Goal: Task Accomplishment & Management: Manage account settings

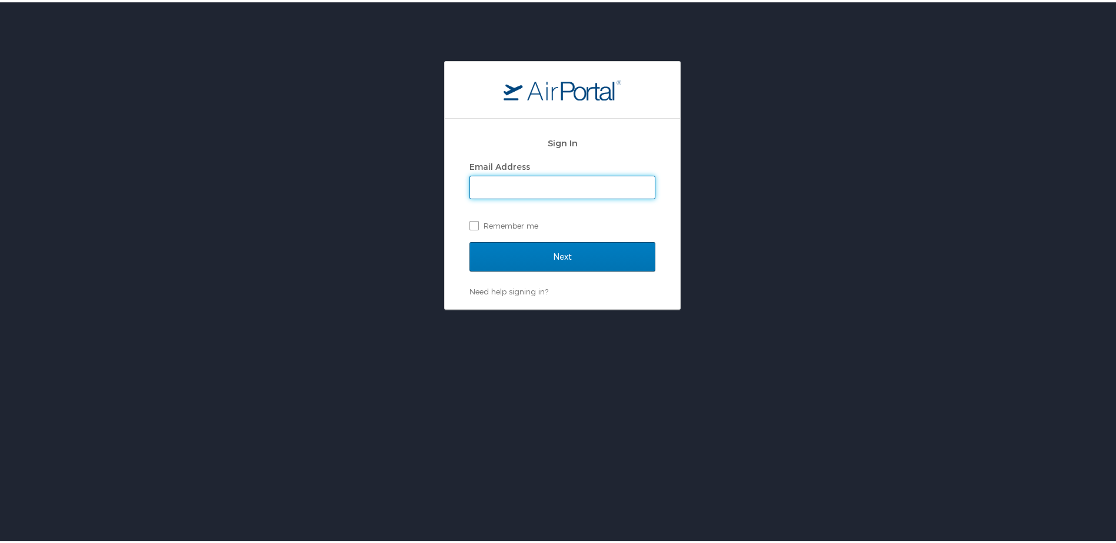
click at [600, 190] on input "Email Address" at bounding box center [562, 185] width 185 height 22
type input "[EMAIL_ADDRESS][PERSON_NAME][DOMAIN_NAME]"
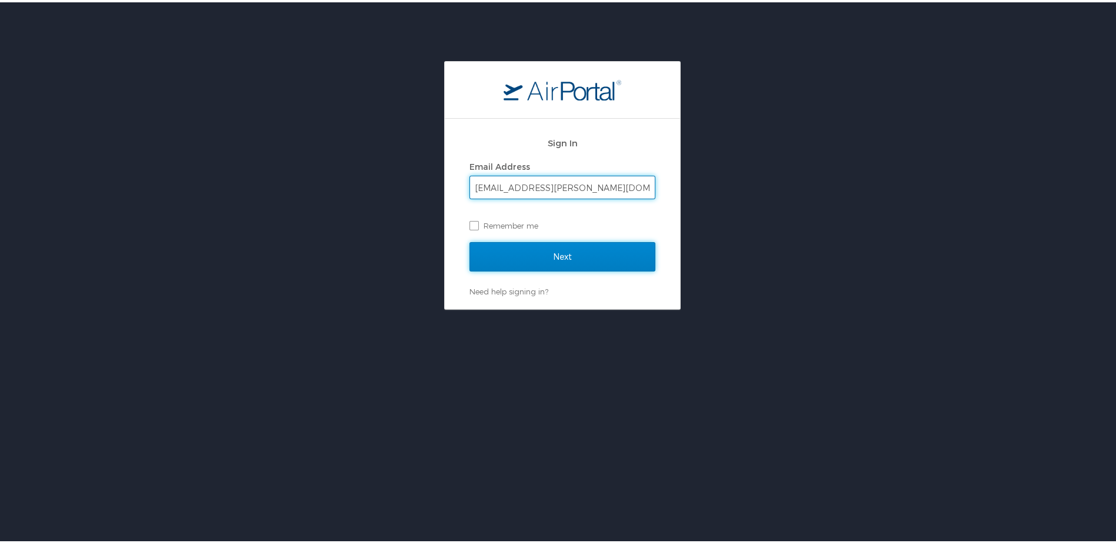
click at [559, 249] on input "Next" at bounding box center [562, 254] width 186 height 29
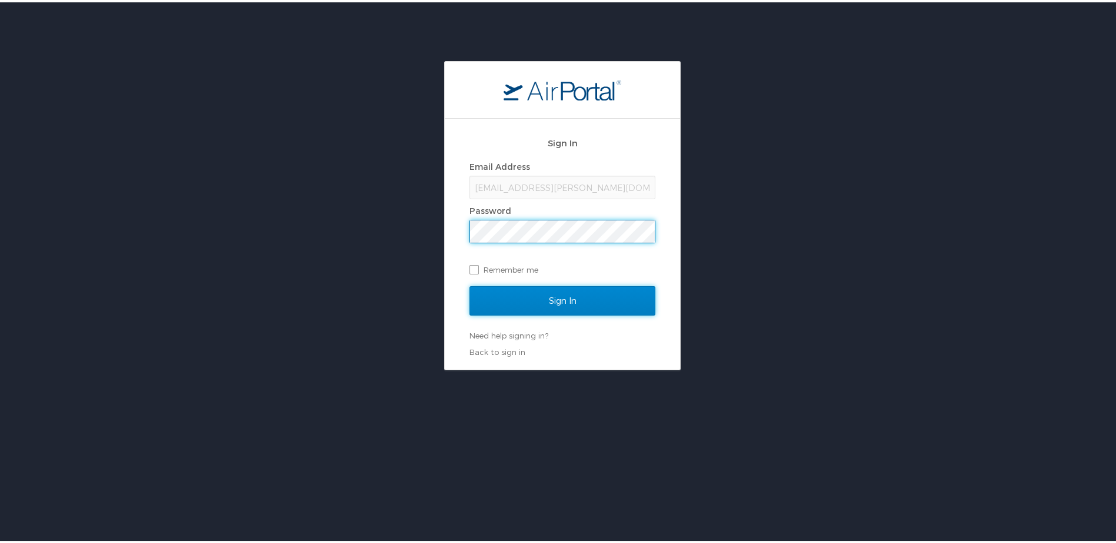
click at [527, 292] on input "Sign In" at bounding box center [562, 298] width 186 height 29
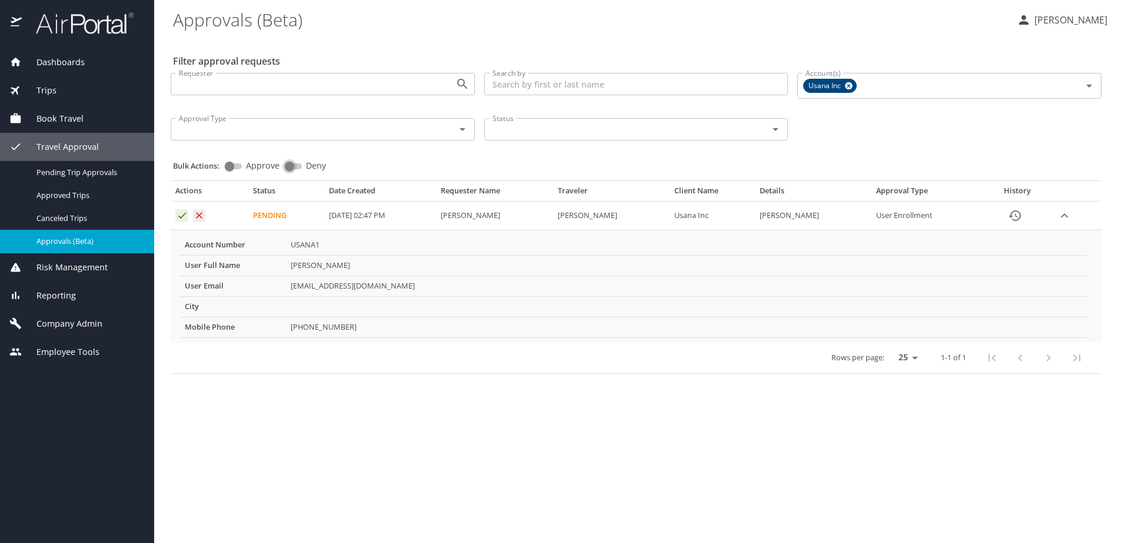
click at [295, 164] on input "Deny" at bounding box center [289, 166] width 42 height 14
checkbox input "true"
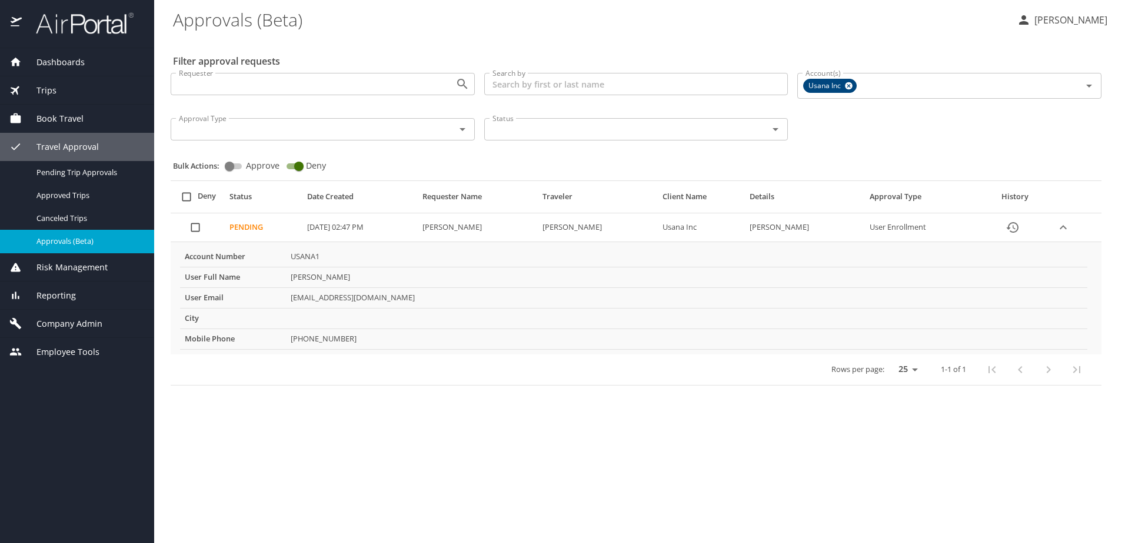
click at [1054, 19] on p "Marc Bradshaw" at bounding box center [1068, 20] width 76 height 14
click at [1035, 138] on li "Sign out" at bounding box center [1058, 131] width 120 height 21
